Goal: Navigation & Orientation: Find specific page/section

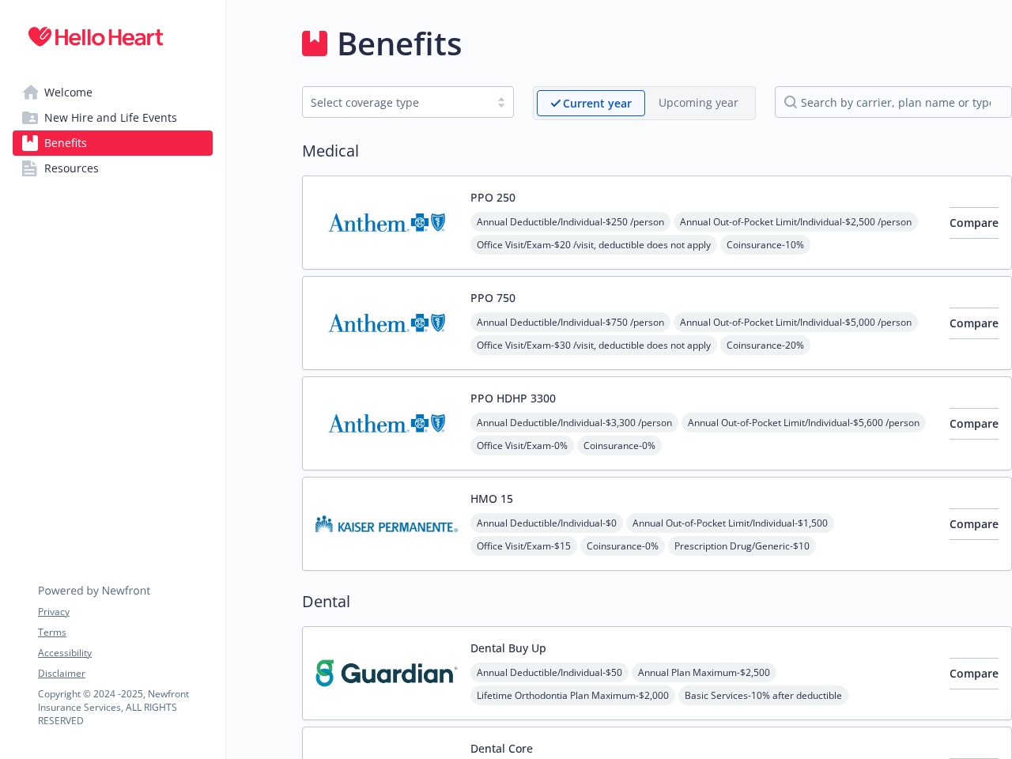
click at [125, 653] on link "Accessibility" at bounding box center [125, 653] width 174 height 14
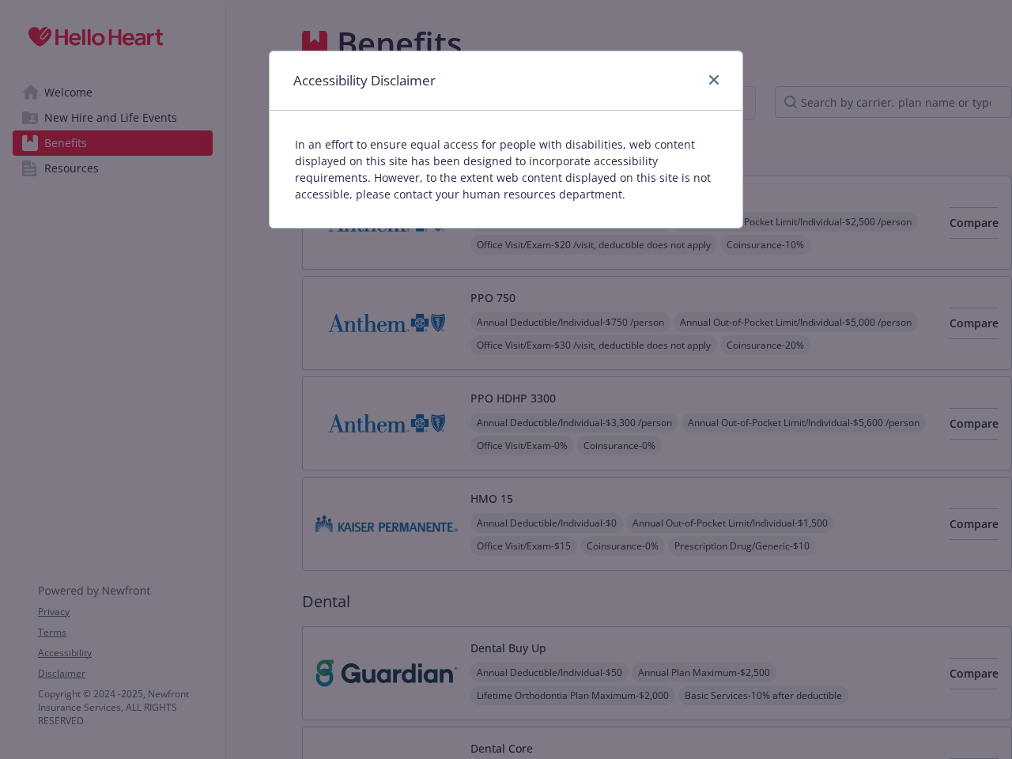
click at [125, 673] on div "Accessibility Disclaimer In an effort to ensure equal access for people with di…" at bounding box center [506, 379] width 1012 height 759
click at [590, 103] on div "Accessibility Disclaimer" at bounding box center [506, 80] width 473 height 59
click at [698, 102] on div "Accessibility Disclaimer" at bounding box center [506, 80] width 473 height 59
click at [492, 197] on p "In an effort to ensure equal access for people with disabilities, web content d…" at bounding box center [506, 169] width 422 height 66
click at [572, 221] on div "In an effort to ensure equal access for people with disabilities, web content d…" at bounding box center [506, 169] width 473 height 117
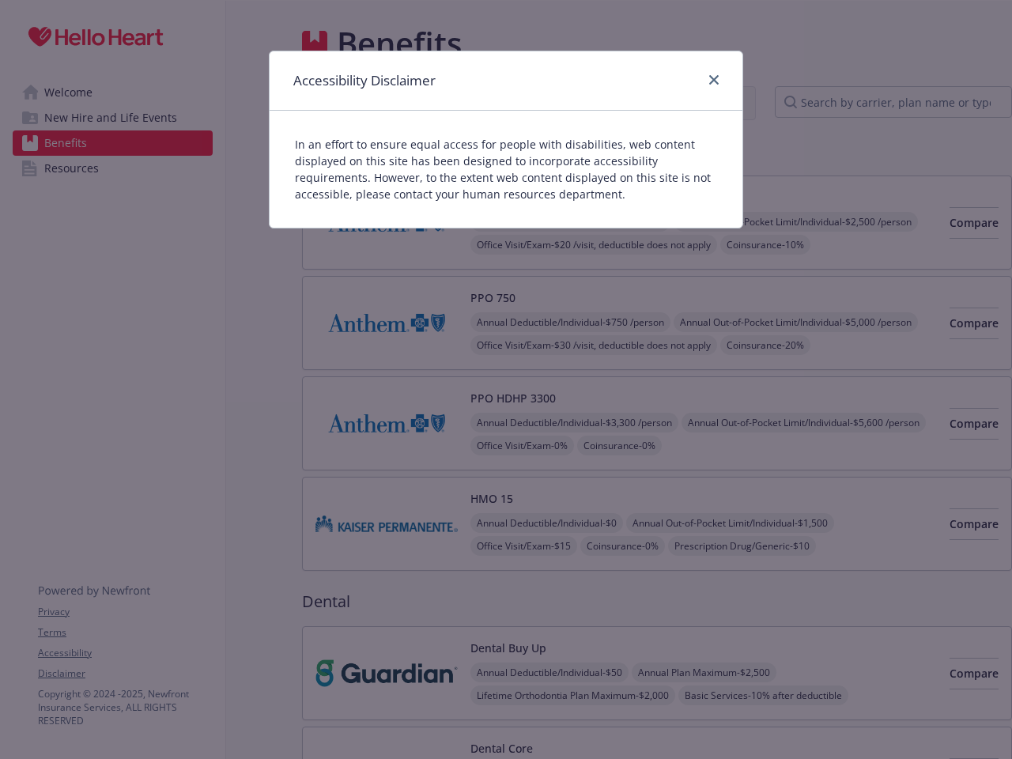
click at [594, 244] on div "Accessibility Disclaimer In an effort to ensure equal access for people with di…" at bounding box center [506, 379] width 1012 height 759
click at [948, 223] on div "Accessibility Disclaimer In an effort to ensure equal access for people with di…" at bounding box center [506, 379] width 1012 height 759
click at [492, 297] on div "Accessibility Disclaimer In an effort to ensure equal access for people with di…" at bounding box center [506, 379] width 1012 height 759
click at [572, 322] on div "Accessibility Disclaimer In an effort to ensure equal access for people with di…" at bounding box center [506, 379] width 1012 height 759
